Goal: Task Accomplishment & Management: Manage account settings

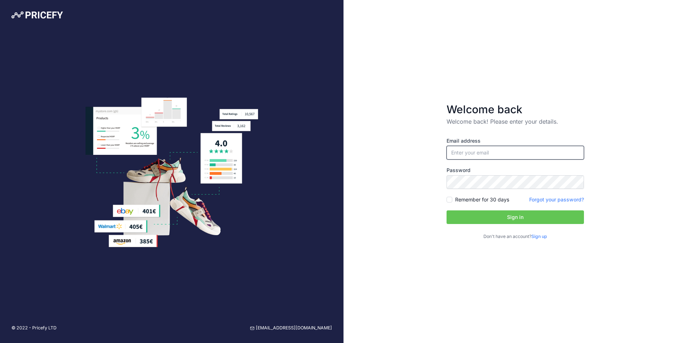
type input "[PERSON_NAME][EMAIL_ADDRESS][PERSON_NAME][DOMAIN_NAME]"
click at [472, 154] on input "[PERSON_NAME][EMAIL_ADDRESS][PERSON_NAME][DOMAIN_NAME]" at bounding box center [515, 153] width 137 height 14
click at [469, 214] on button "Sign in" at bounding box center [515, 217] width 137 height 14
click at [467, 199] on label "Remember for 30 days" at bounding box center [482, 199] width 54 height 7
click at [452, 199] on input "Remember for 30 days" at bounding box center [450, 200] width 6 height 6
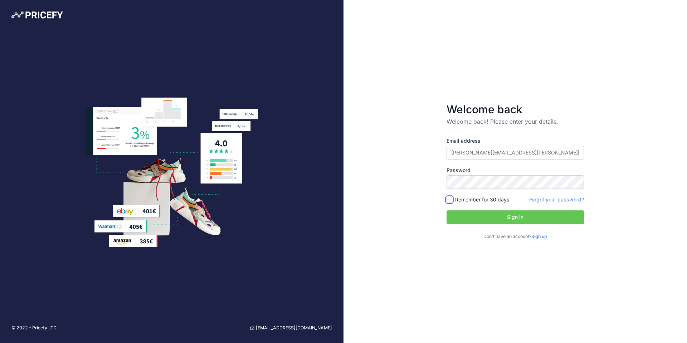
checkbox input "true"
click at [466, 223] on button "Sign in" at bounding box center [515, 217] width 137 height 14
click at [469, 220] on button "Sign in" at bounding box center [515, 217] width 137 height 14
